Goal: Task Accomplishment & Management: Manage account settings

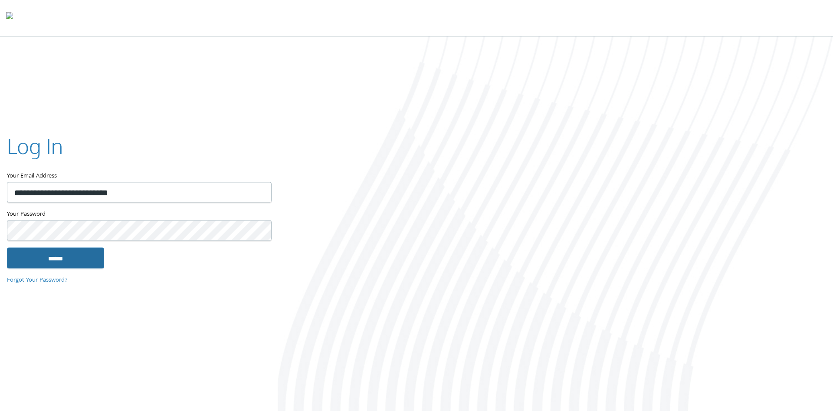
click at [61, 259] on input "******" at bounding box center [55, 257] width 97 height 21
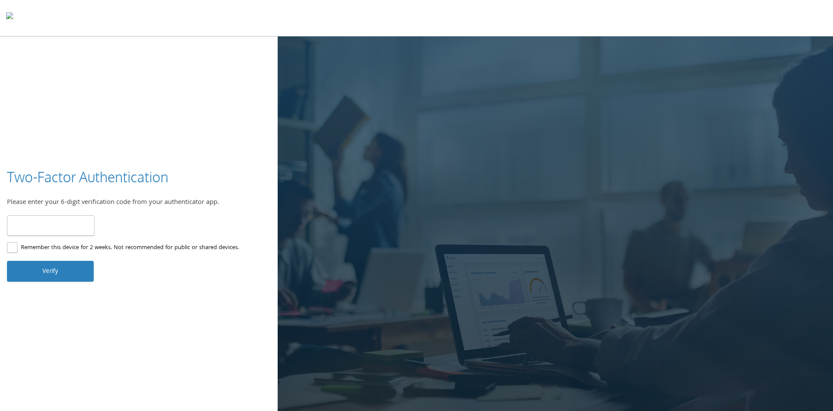
type input "******"
